Goal: Find specific page/section: Find specific page/section

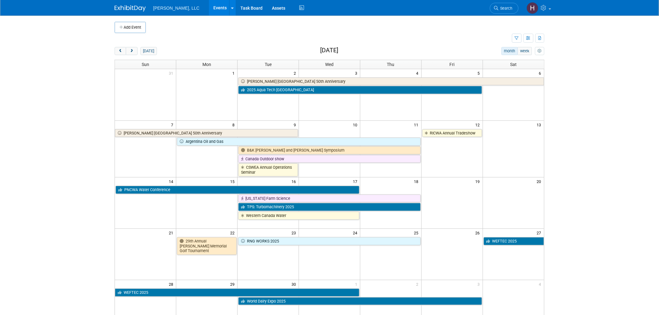
click at [189, 251] on div "21 22 23 24 25 26 27 29th Annual [PERSON_NAME] Memorial Golf Tournament RNG WOR…" at bounding box center [329, 242] width 429 height 27
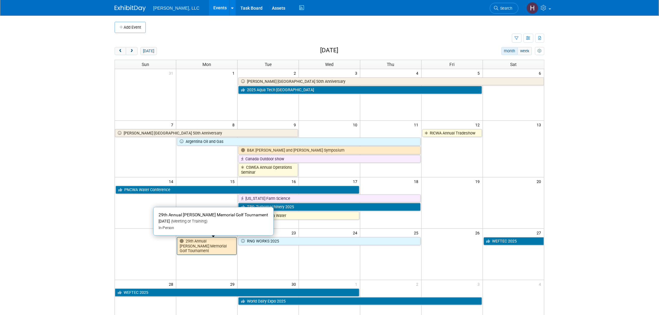
click at [191, 247] on link "29th Annual [PERSON_NAME] Memorial Golf Tournament" at bounding box center [207, 246] width 60 height 18
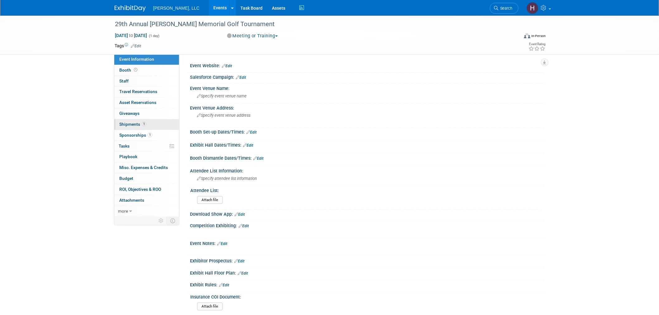
click at [149, 124] on link "1 Shipments 1" at bounding box center [146, 124] width 65 height 11
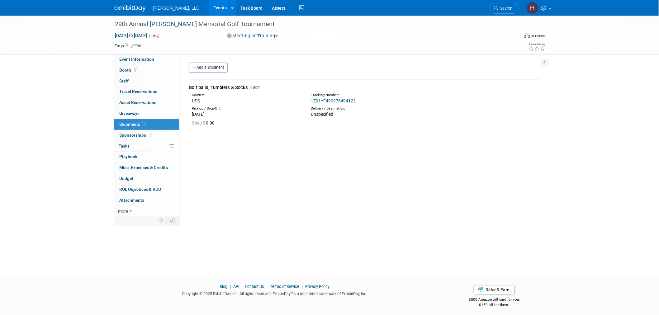
click at [330, 102] on link "1Z91YF490376494122" at bounding box center [333, 100] width 45 height 5
click at [209, 8] on link "Events" at bounding box center [220, 8] width 23 height 16
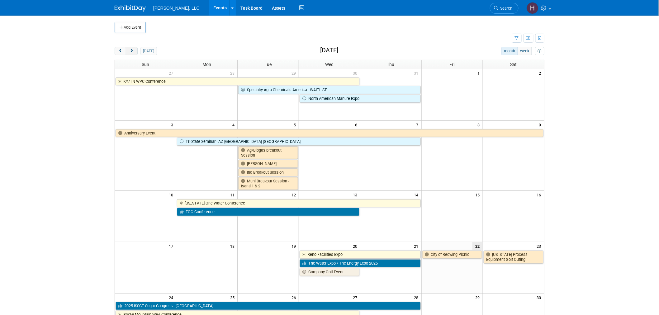
click at [134, 50] on span "next" at bounding box center [131, 51] width 5 height 4
